Goal: Task Accomplishment & Management: Use online tool/utility

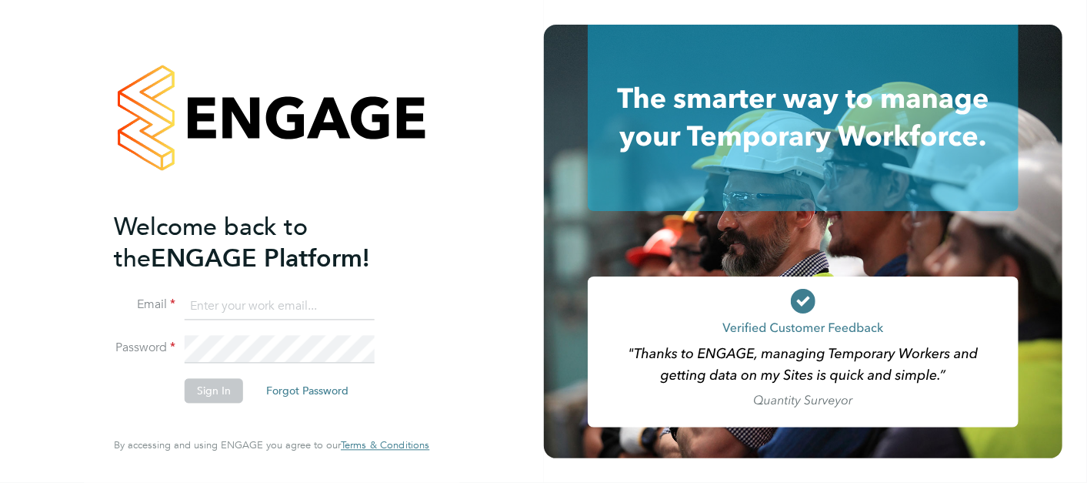
type input "andy.pearce@vistry.co.uk"
click at [204, 386] on button "Sign In" at bounding box center [214, 390] width 58 height 25
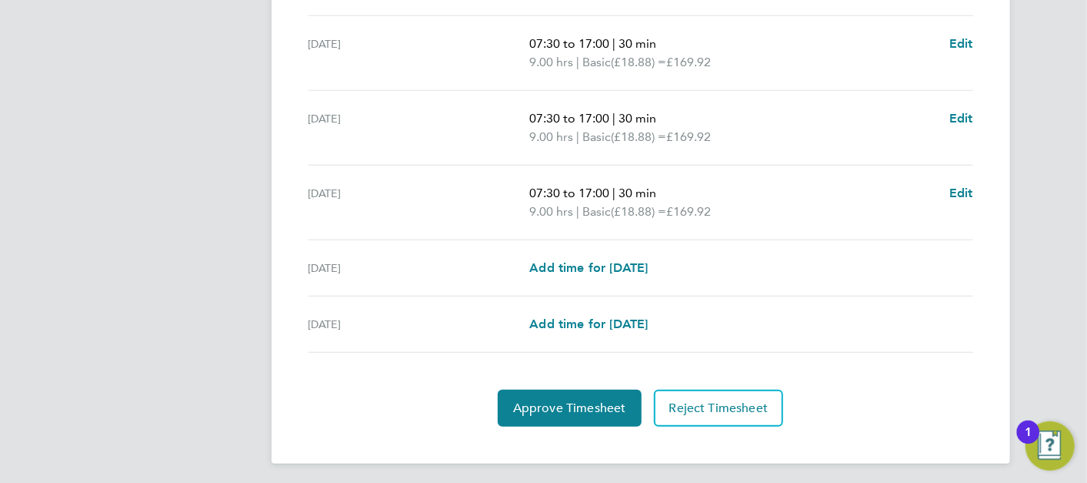
scroll to position [640, 0]
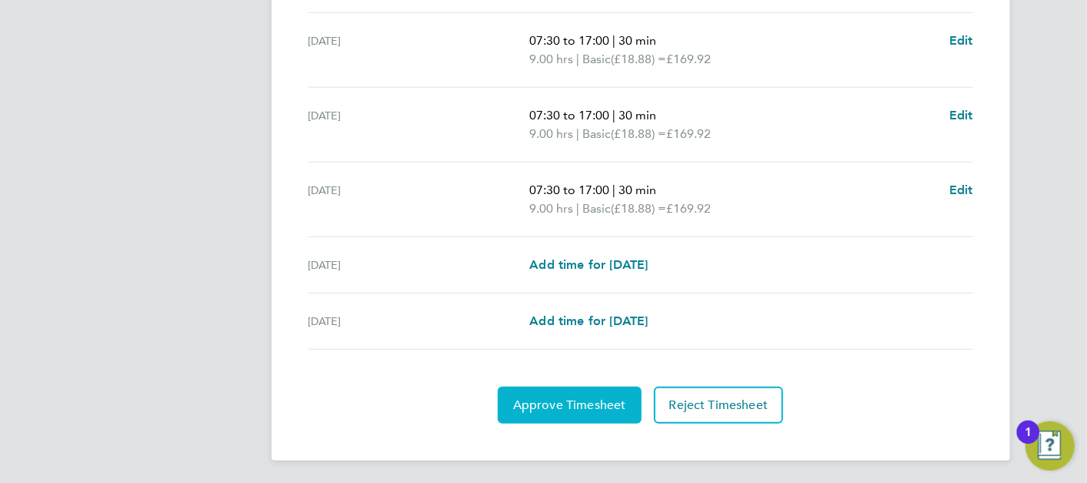
click at [566, 399] on span "Approve Timesheet" at bounding box center [569, 404] width 113 height 15
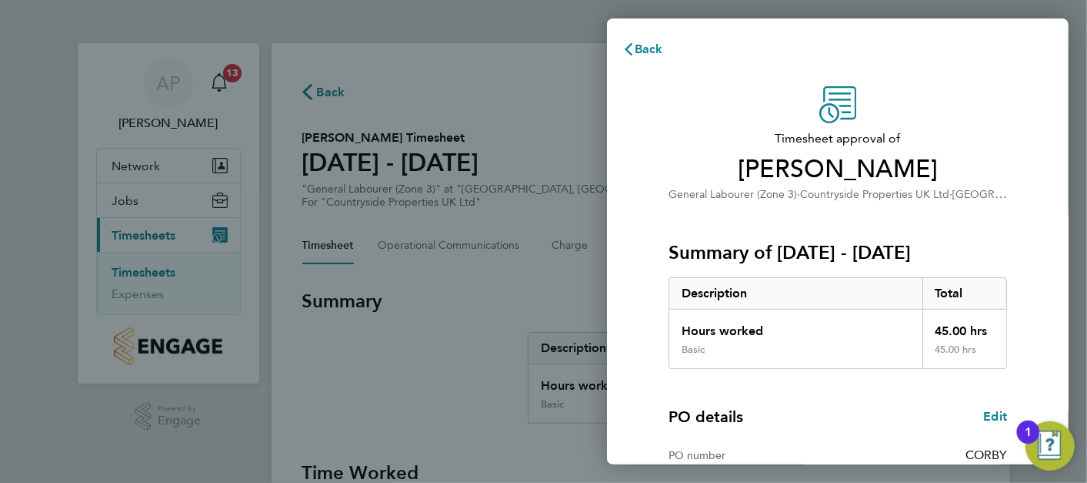
scroll to position [209, 0]
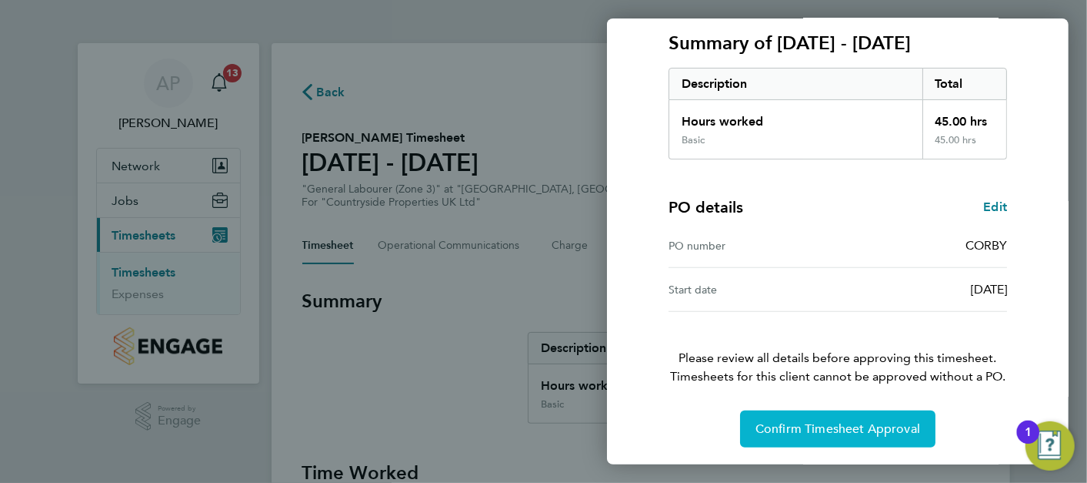
click at [867, 435] on button "Confirm Timesheet Approval" at bounding box center [837, 428] width 195 height 37
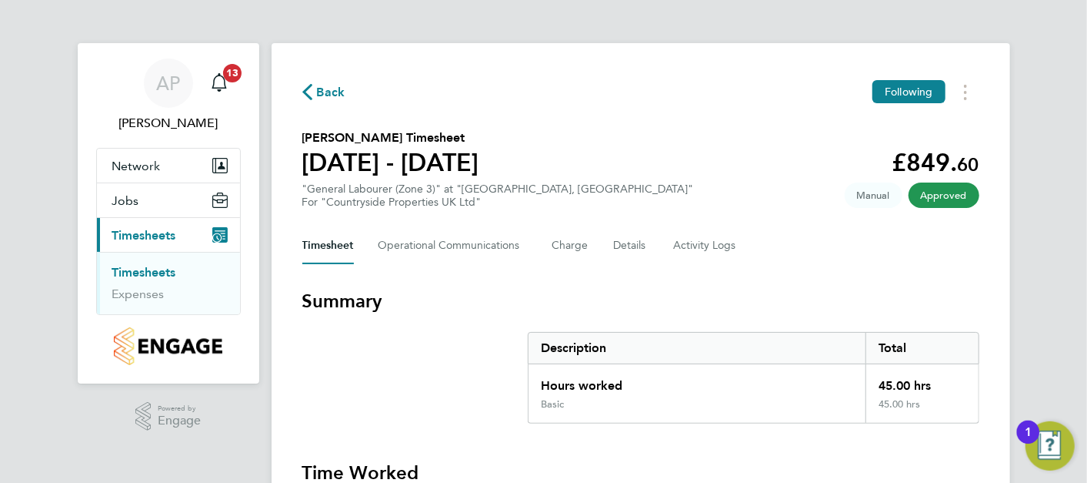
click at [155, 272] on link "Timesheets" at bounding box center [144, 272] width 64 height 15
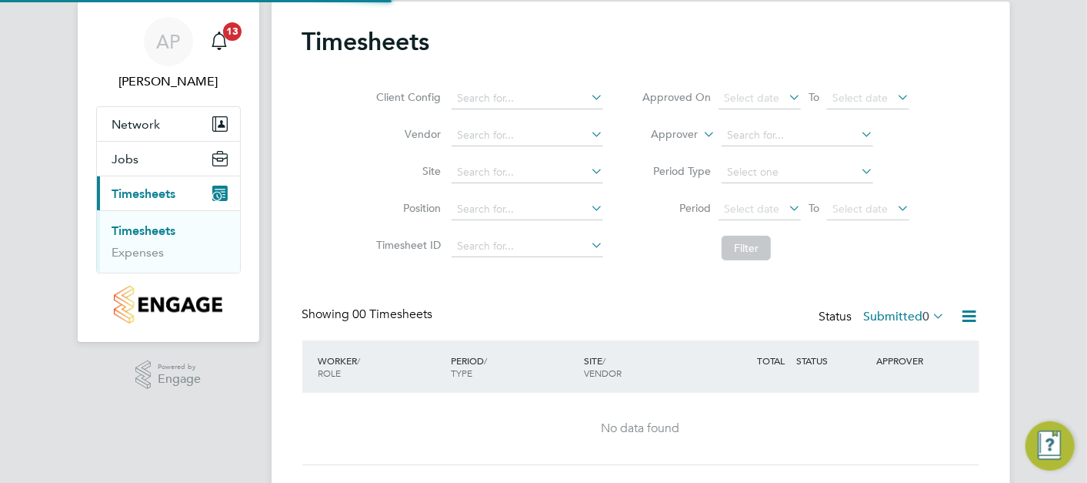
scroll to position [78, 0]
